Goal: Task Accomplishment & Management: Manage account settings

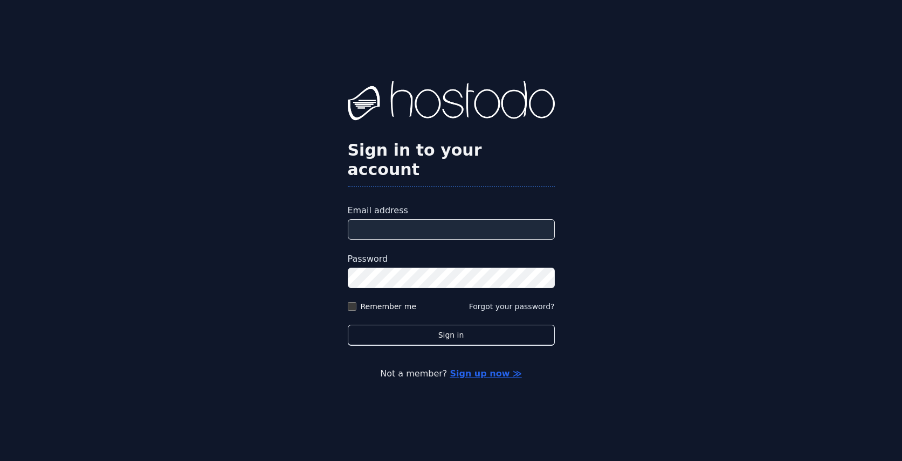
click at [429, 222] on input "Email address" at bounding box center [451, 229] width 207 height 20
type input "**********"
click at [392, 301] on label "Remember me" at bounding box center [389, 306] width 56 height 11
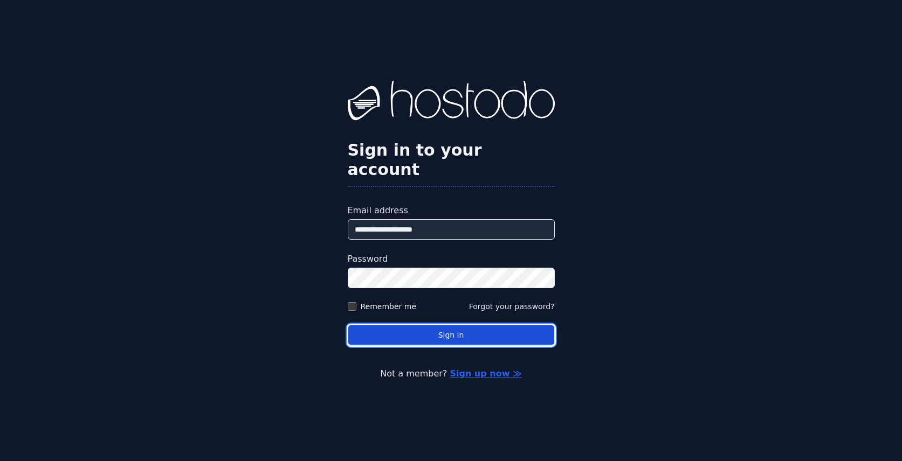
click at [451, 330] on button "Sign in" at bounding box center [451, 335] width 207 height 21
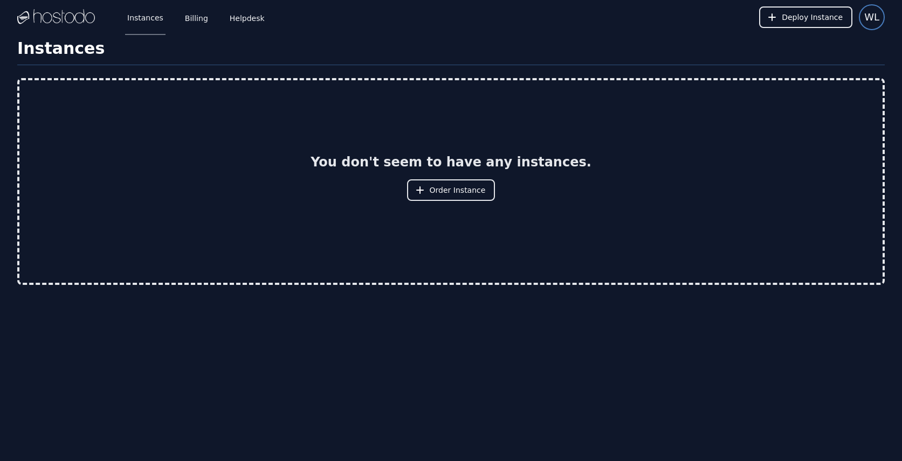
click at [866, 20] on span "WL" at bounding box center [871, 17] width 15 height 15
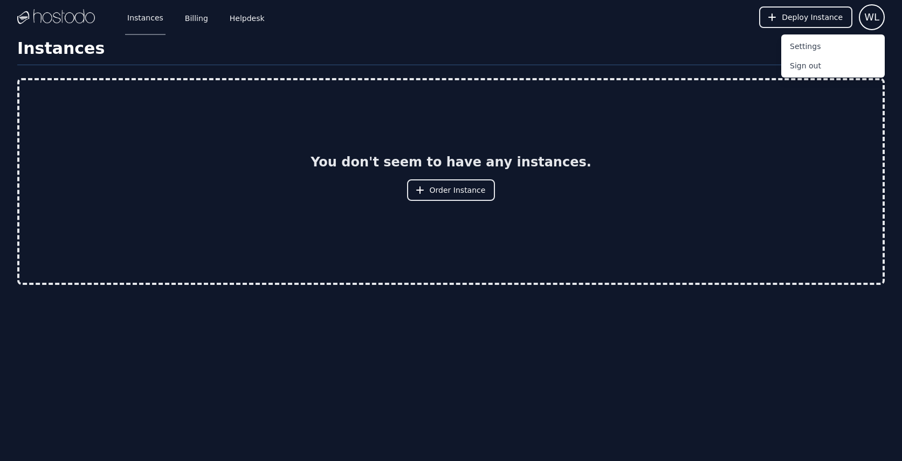
click at [70, 13] on img at bounding box center [56, 17] width 78 height 16
click at [193, 19] on link "Billing" at bounding box center [196, 17] width 27 height 36
